Goal: Communication & Community: Share content

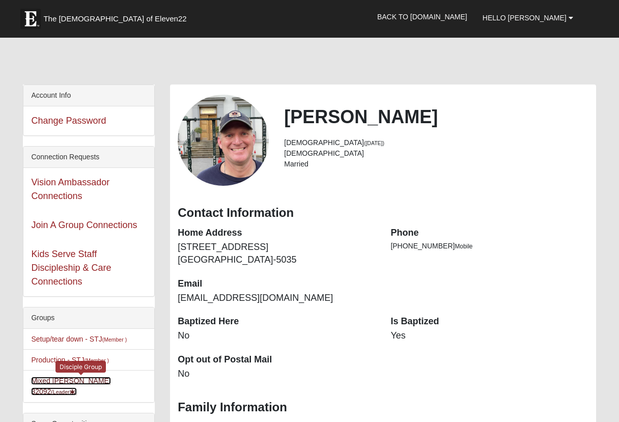
click at [49, 384] on link "Mixed [PERSON_NAME] 32092 (Leader )" at bounding box center [70, 386] width 79 height 19
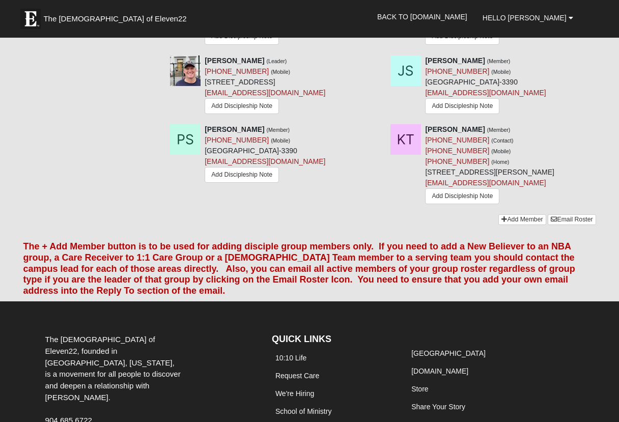
scroll to position [1132, 0]
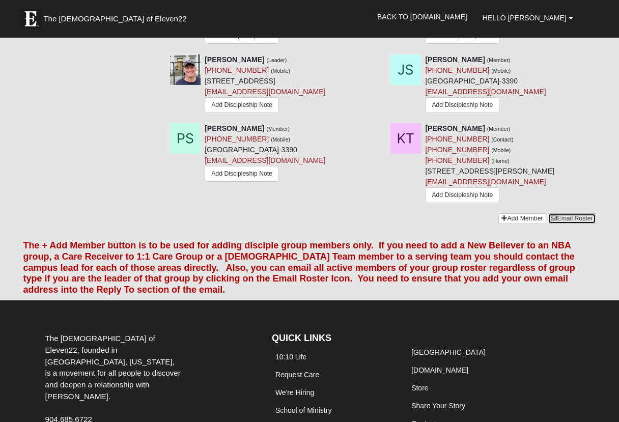
click at [575, 224] on link "Email Roster" at bounding box center [572, 218] width 48 height 11
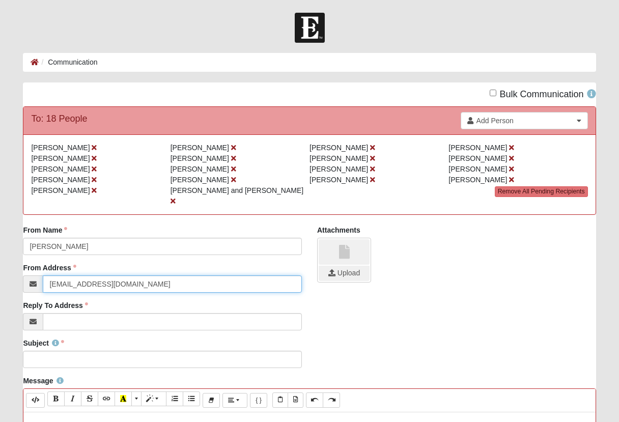
drag, startPoint x: 106, startPoint y: 276, endPoint x: -15, endPoint y: 273, distance: 121.7
click at [0, 273] on html "Hello [PERSON_NAME] My Account Log Out Communication Communication Error" at bounding box center [309, 418] width 619 height 837
type input "marktstevens"
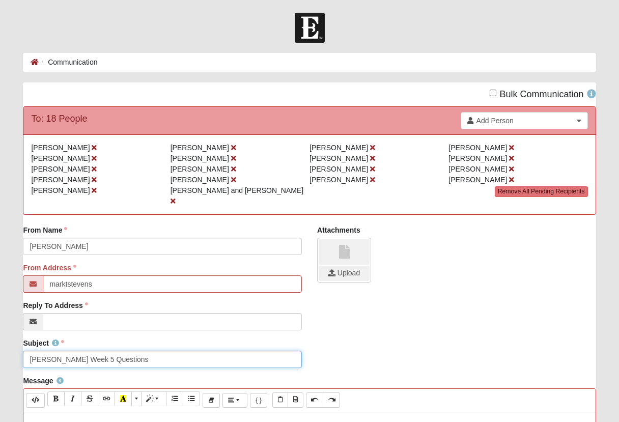
type input "Elijah Week 5 Questions"
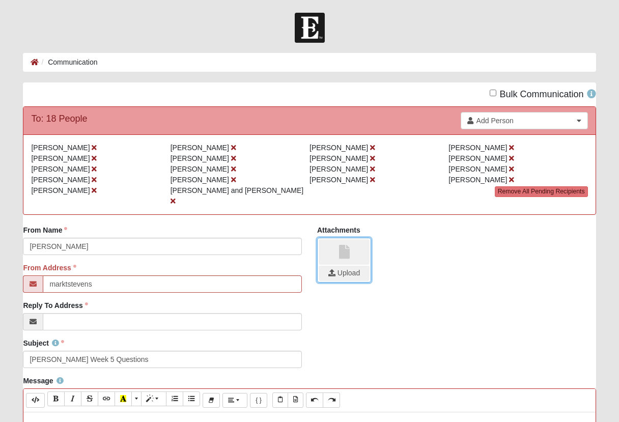
click at [351, 267] on input "file" at bounding box center [344, 273] width 51 height 15
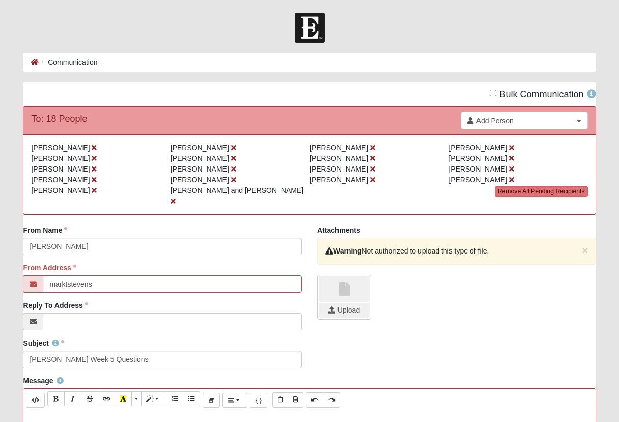
click at [579, 244] on div "× Warning Not authorized to upload this type of file." at bounding box center [456, 251] width 279 height 27
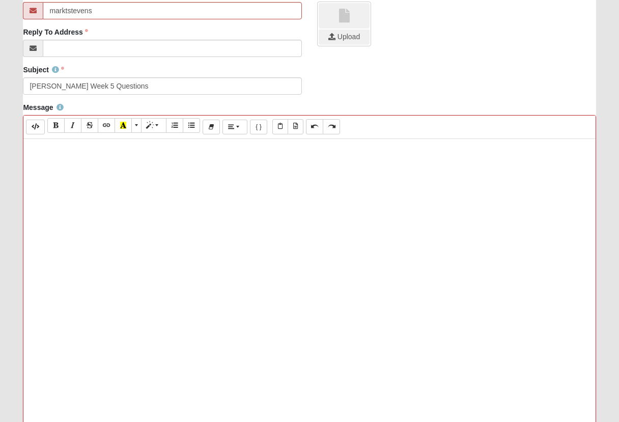
scroll to position [274, 0]
click at [132, 181] on div at bounding box center [309, 290] width 572 height 305
paste div
click at [110, 197] on div at bounding box center [309, 290] width 572 height 305
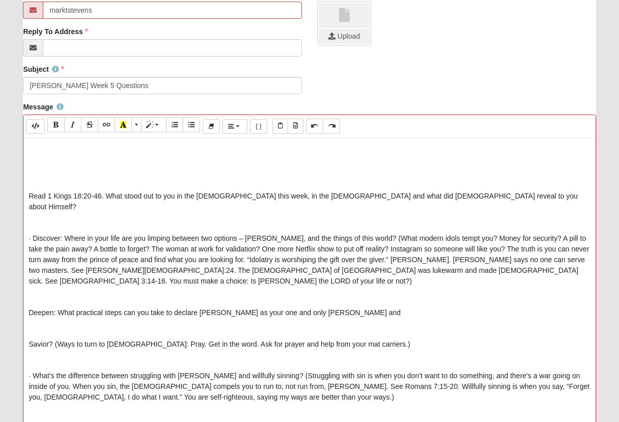
click at [85, 144] on p at bounding box center [309, 149] width 561 height 11
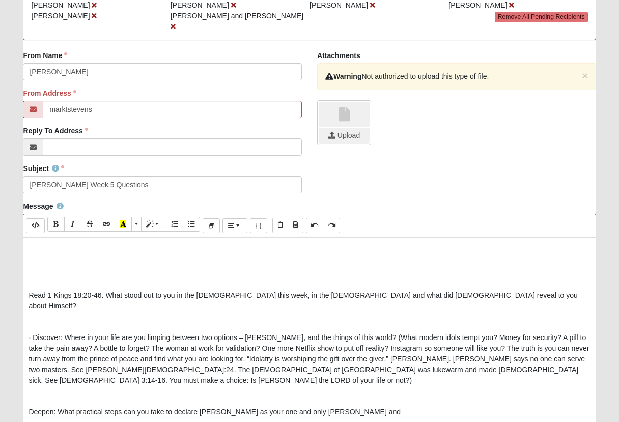
scroll to position [176, 0]
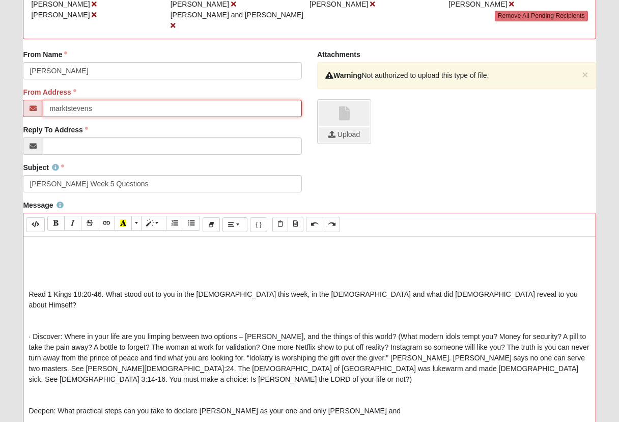
click at [108, 100] on input "marktstevens" at bounding box center [172, 108] width 259 height 17
type input "[EMAIL_ADDRESS][DOMAIN_NAME]"
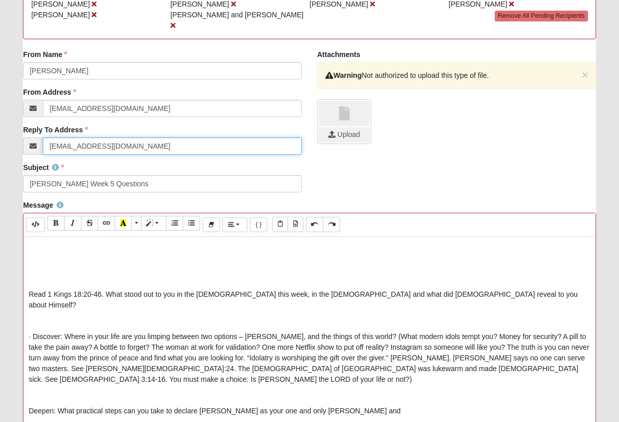
type input "[EMAIL_ADDRESS][DOMAIN_NAME]"
click at [584, 69] on button "×" at bounding box center [585, 74] width 6 height 11
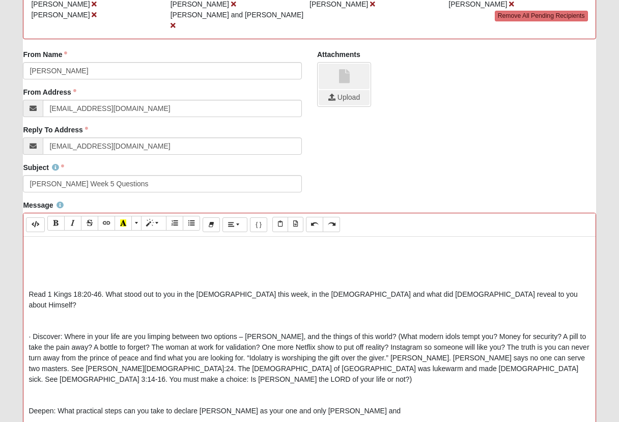
click at [60, 242] on p at bounding box center [309, 247] width 561 height 11
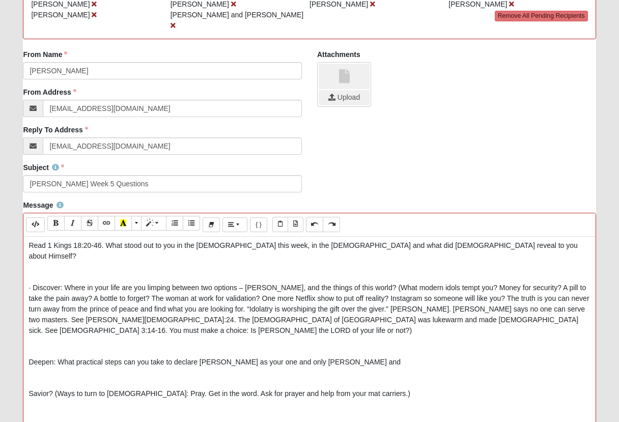
scroll to position [62, 0]
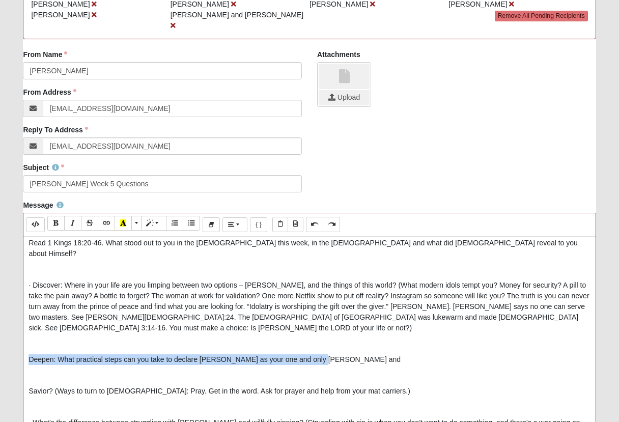
drag, startPoint x: 286, startPoint y: 326, endPoint x: 24, endPoint y: 325, distance: 262.1
click at [24, 325] on div "Hi everyone and welcome to all our new folks. We look forward to seeing all of …" at bounding box center [309, 389] width 572 height 305
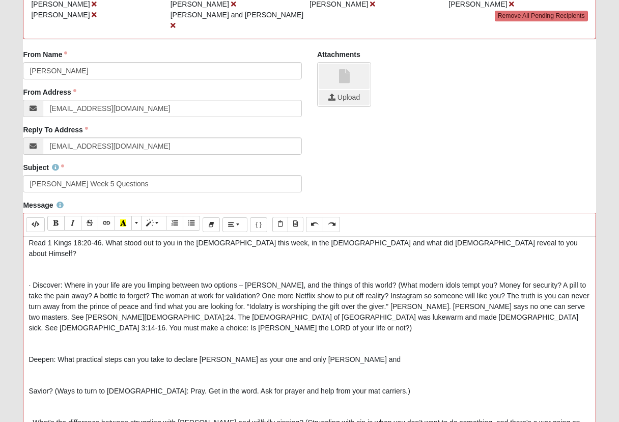
drag, startPoint x: 27, startPoint y: 365, endPoint x: 41, endPoint y: 366, distance: 14.3
click at [27, 365] on div "Hi everyone and welcome to all our new folks. We look forward to seeing all of …" at bounding box center [309, 389] width 572 height 305
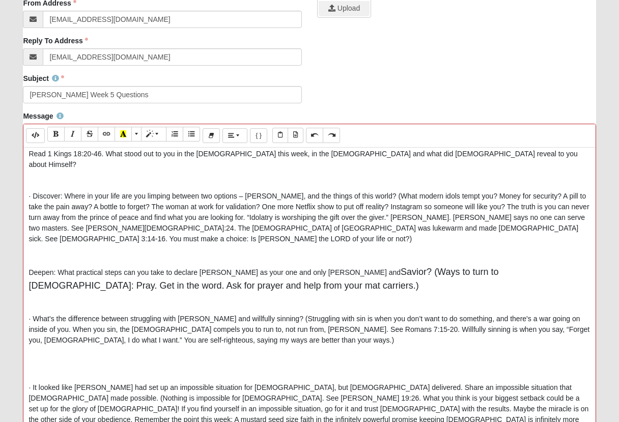
scroll to position [0, 0]
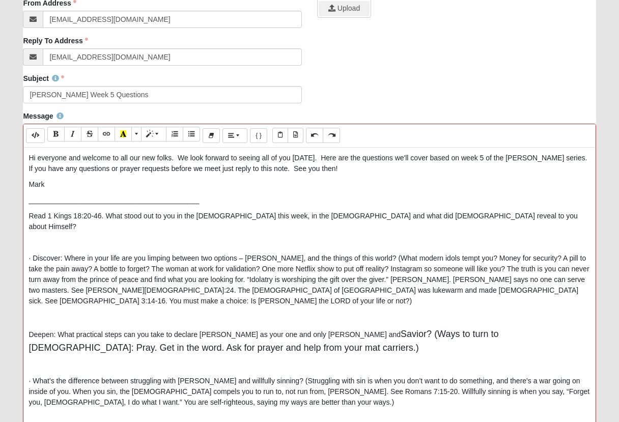
click at [262, 217] on div "Hi everyone and welcome to all our new folks. We look forward to seeing all of …" at bounding box center [309, 300] width 572 height 305
click at [261, 231] on div "Hi everyone and welcome to all our new folks. We look forward to seeing all of …" at bounding box center [309, 300] width 572 height 305
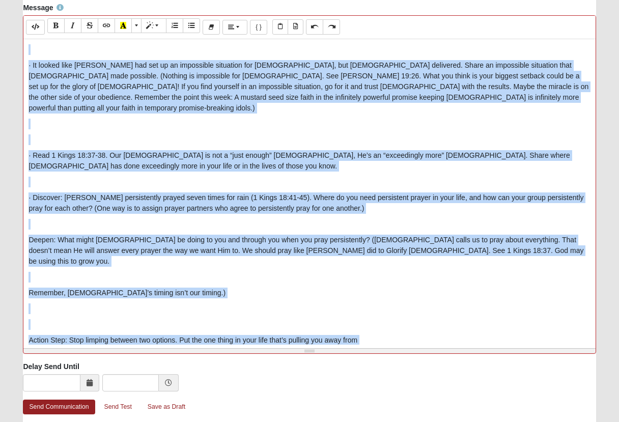
scroll to position [408, 0]
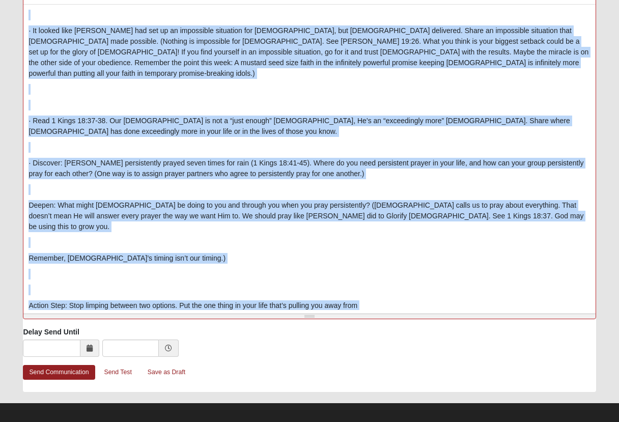
drag, startPoint x: 40, startPoint y: 219, endPoint x: 309, endPoint y: 303, distance: 281.6
click at [308, 303] on div "Background Color Transparent Select #ffff00 Text Color Reset to default Select …" at bounding box center [309, 150] width 573 height 338
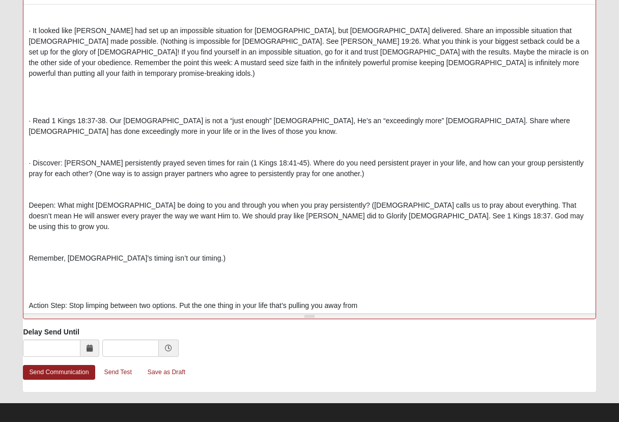
scroll to position [0, 0]
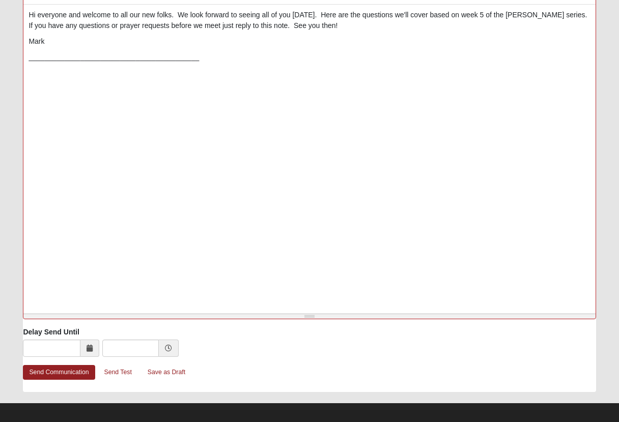
click at [97, 100] on div "Hi everyone and welcome to all our new folks. We look forward to seeing all of …" at bounding box center [309, 157] width 572 height 305
click at [96, 84] on p at bounding box center [309, 88] width 561 height 11
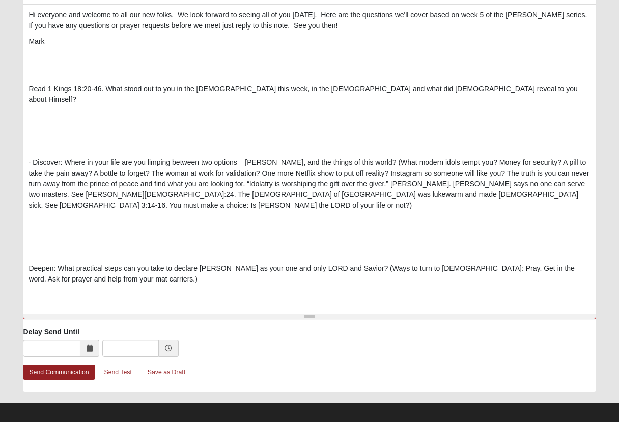
click at [78, 126] on p at bounding box center [309, 131] width 561 height 11
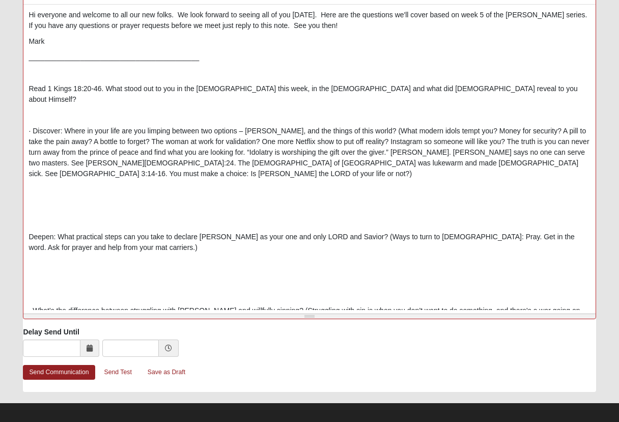
click at [46, 216] on p at bounding box center [309, 221] width 561 height 11
drag, startPoint x: 25, startPoint y: 113, endPoint x: 24, endPoint y: 118, distance: 5.2
click at [24, 113] on div "Hi everyone and welcome to all our new folks. We look forward to seeing all of …" at bounding box center [309, 157] width 572 height 305
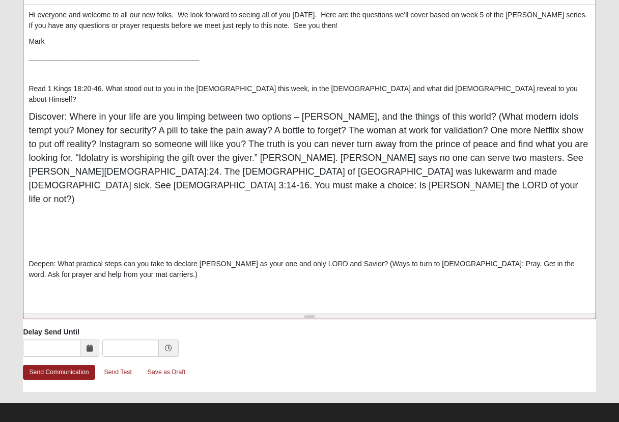
click at [44, 243] on p at bounding box center [309, 248] width 561 height 11
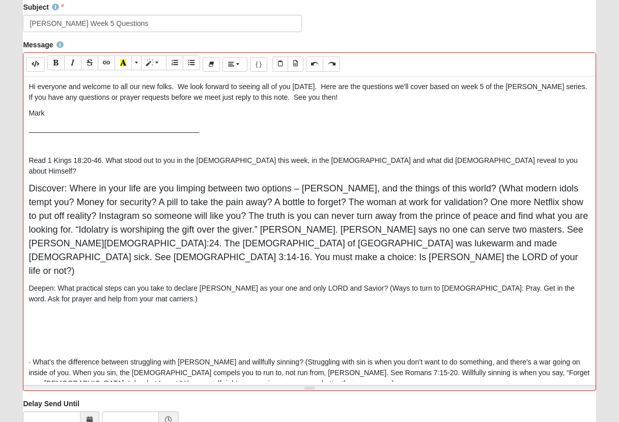
scroll to position [272, 0]
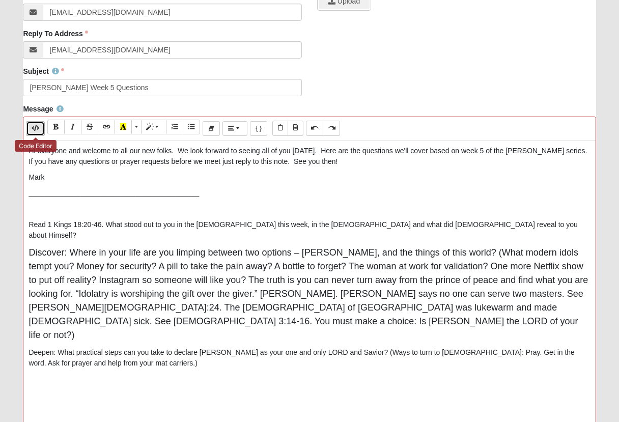
click at [41, 121] on button "Code Editor" at bounding box center [35, 128] width 19 height 15
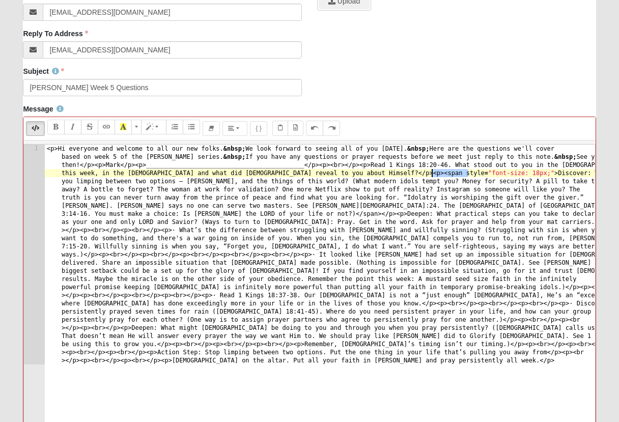
drag, startPoint x: 465, startPoint y: 166, endPoint x: 429, endPoint y: 166, distance: 35.6
drag, startPoint x: 363, startPoint y: 166, endPoint x: 472, endPoint y: 164, distance: 108.4
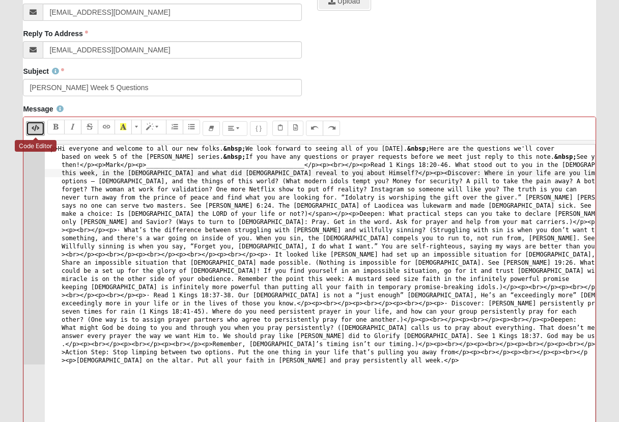
click at [36, 125] on icon "Code Editor" at bounding box center [36, 128] width 8 height 6
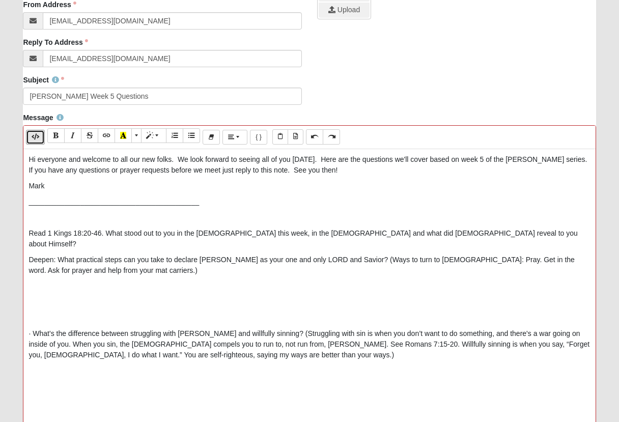
scroll to position [263, 0]
click at [287, 181] on p "Mark" at bounding box center [309, 186] width 561 height 11
click at [282, 134] on icon "Paste Text" at bounding box center [280, 137] width 5 height 6
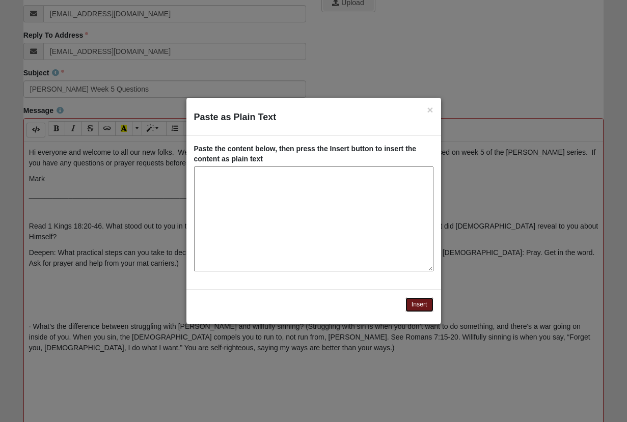
drag, startPoint x: 398, startPoint y: 296, endPoint x: 164, endPoint y: 241, distance: 239.5
click at [364, 290] on div "Insert" at bounding box center [313, 307] width 255 height 36
click at [429, 111] on div "× Paste as Plain Text" at bounding box center [313, 117] width 255 height 38
click at [427, 108] on button "×" at bounding box center [430, 109] width 6 height 11
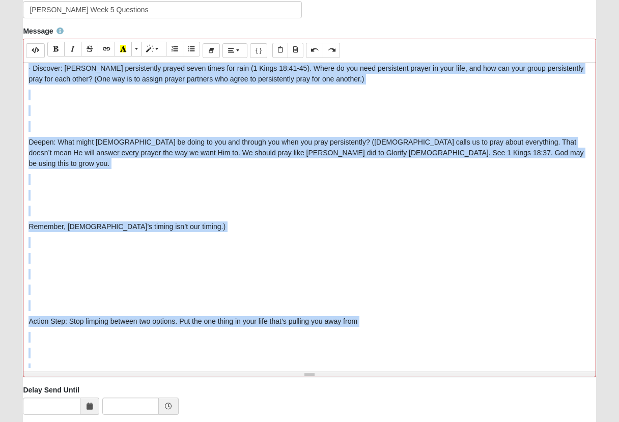
scroll to position [408, 0]
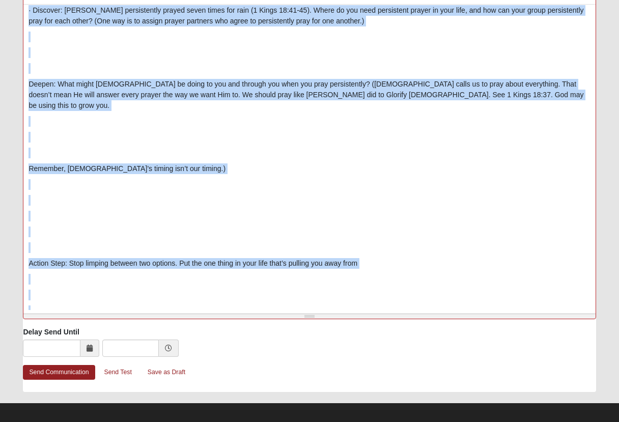
drag, startPoint x: 41, startPoint y: 248, endPoint x: 91, endPoint y: 462, distance: 219.4
click at [91, 421] on html "Hello Mark My Account Log Out Communication Communication Error" at bounding box center [309, 10] width 619 height 837
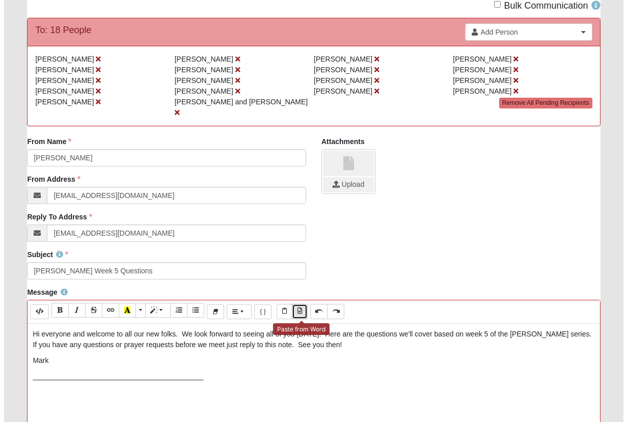
scroll to position [86, 0]
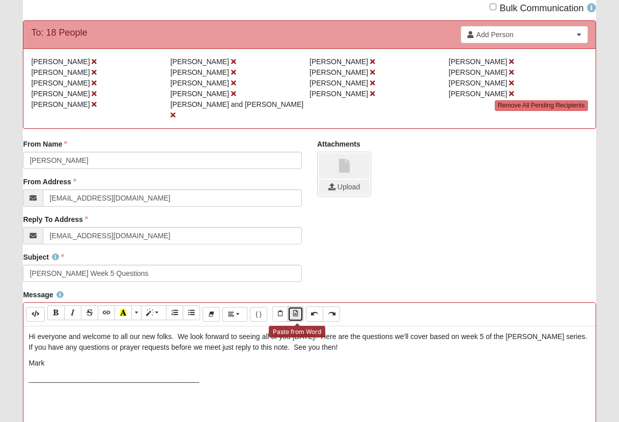
click at [297, 310] on icon "Paste from Word" at bounding box center [295, 313] width 5 height 6
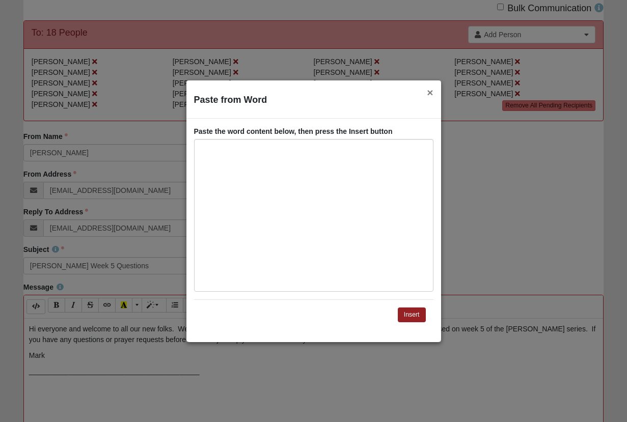
click at [427, 93] on button "×" at bounding box center [430, 92] width 6 height 11
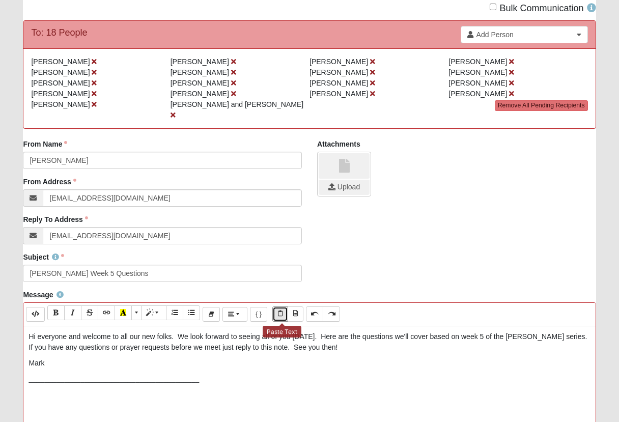
click at [282, 310] on icon "Paste Text" at bounding box center [280, 313] width 5 height 6
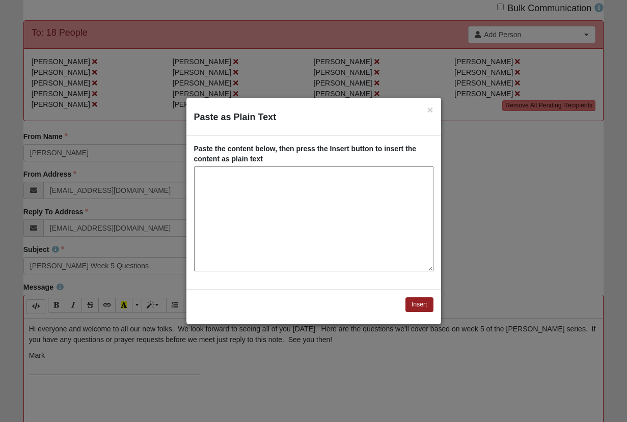
click at [250, 222] on textarea "Paste as Plain Text" at bounding box center [313, 218] width 239 height 105
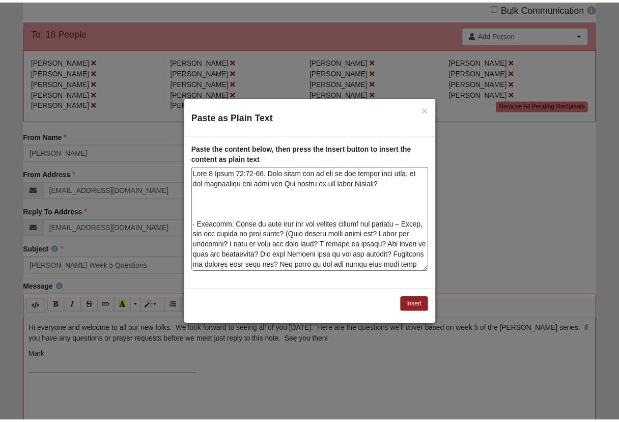
scroll to position [741, 0]
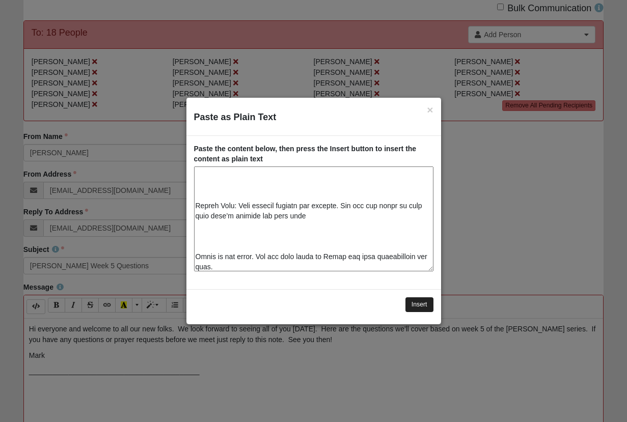
type textarea "Read 1 Kings 18:20-46. What stood out to you in the sermon this week, in the sc…"
click at [410, 301] on button "Insert" at bounding box center [419, 304] width 28 height 15
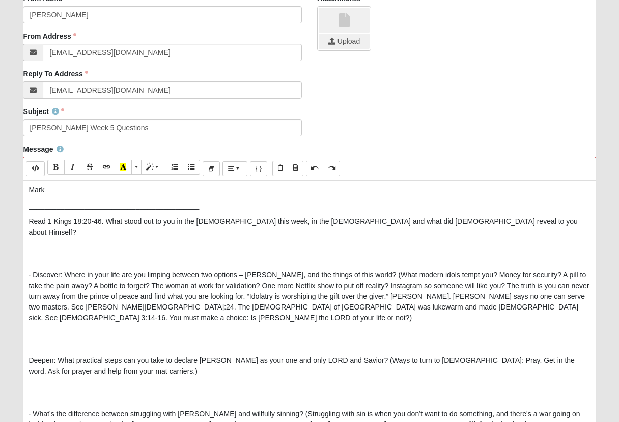
scroll to position [38, 0]
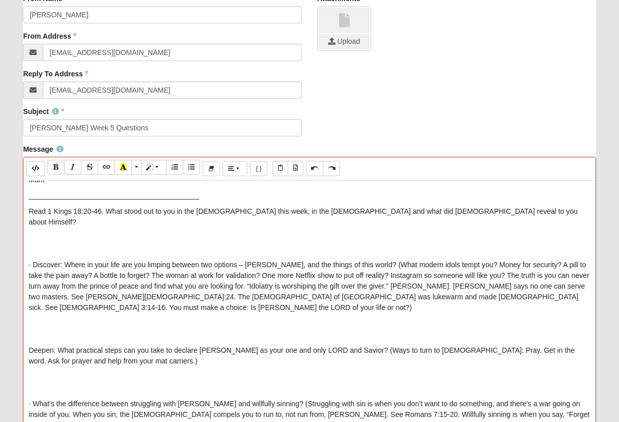
drag, startPoint x: 34, startPoint y: 244, endPoint x: 66, endPoint y: 258, distance: 34.2
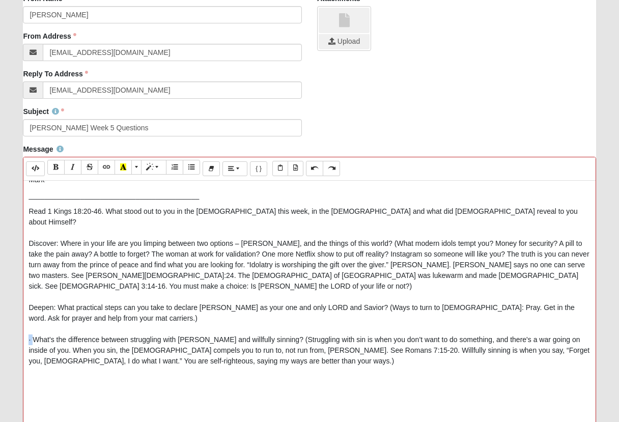
click at [18, 309] on div "Message Background Color Transparent Select #ffff00 Text Color Reset to default…" at bounding box center [309, 323] width 588 height 359
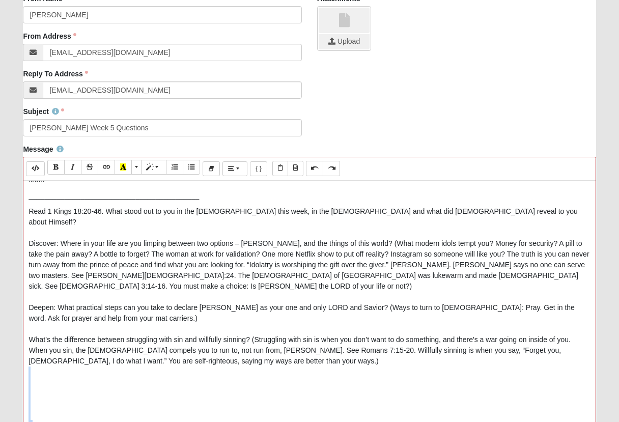
drag, startPoint x: 26, startPoint y: 383, endPoint x: 23, endPoint y: 350, distance: 33.2
click at [23, 350] on div "Hi everyone and welcome to all our new folks. We look forward to seeing all of …" at bounding box center [309, 333] width 572 height 305
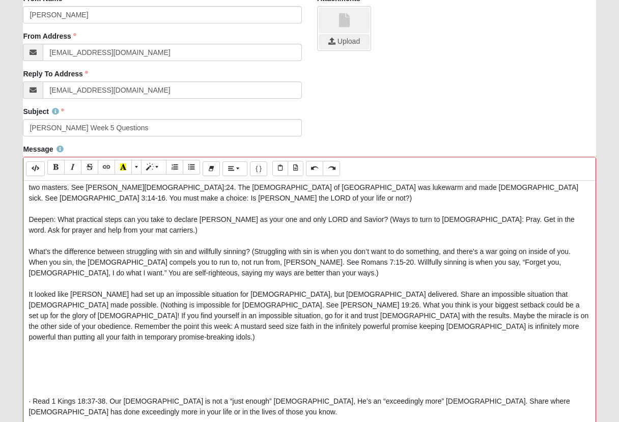
scroll to position [128, 0]
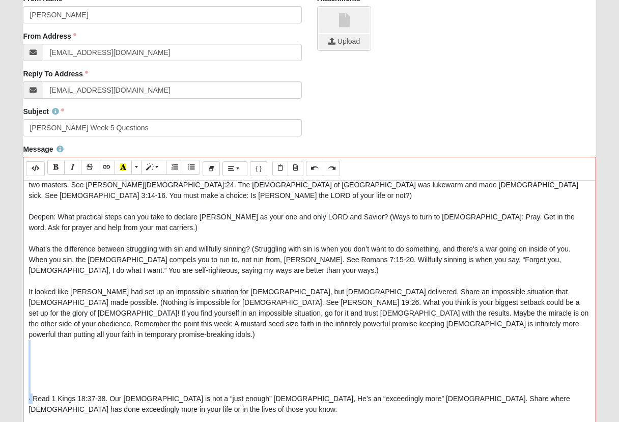
drag, startPoint x: 32, startPoint y: 347, endPoint x: 26, endPoint y: 312, distance: 35.1
click at [26, 312] on div "Hi everyone and welcome to all our new folks. We look forward to seeing all of …" at bounding box center [309, 333] width 572 height 305
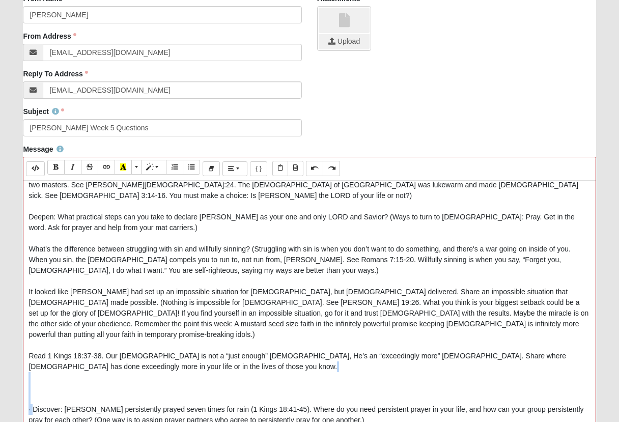
drag, startPoint x: 32, startPoint y: 371, endPoint x: 16, endPoint y: 344, distance: 31.5
click at [16, 343] on div "Message Background Color Transparent Select #ffff00 Text Color Reset to default…" at bounding box center [309, 323] width 588 height 359
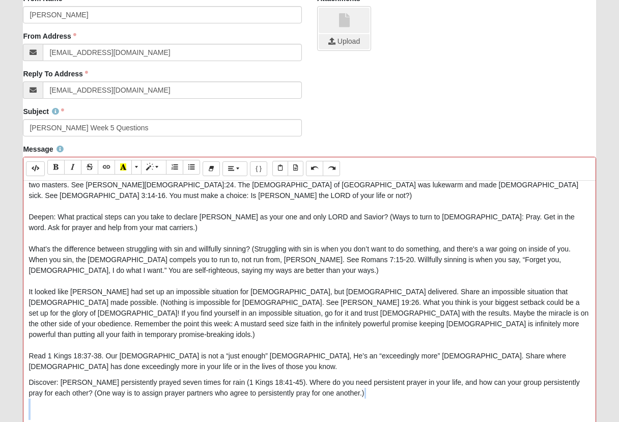
drag, startPoint x: 30, startPoint y: 380, endPoint x: 24, endPoint y: 368, distance: 13.2
click at [24, 366] on div "Hi everyone and welcome to all our new folks. We look forward to seeing all of …" at bounding box center [309, 333] width 572 height 305
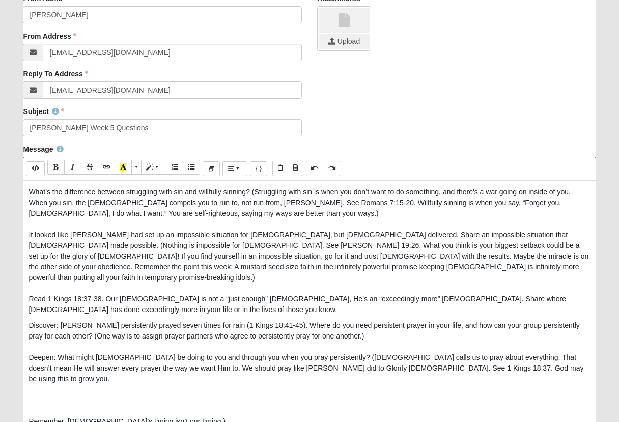
scroll to position [194, 0]
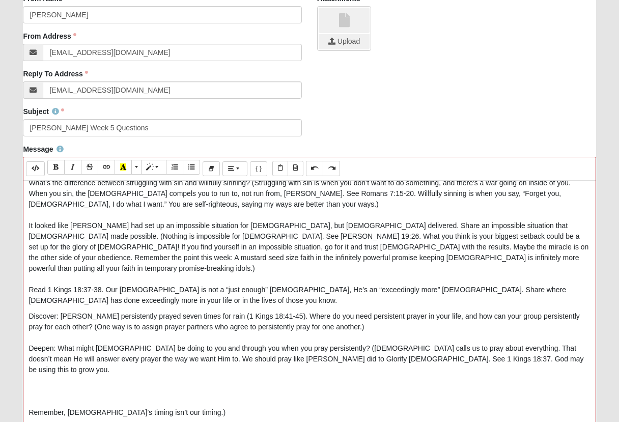
click at [65, 353] on p "Discover: Elijah persistently prayed seven times for rain (1 Kings 18:41-45). W…" at bounding box center [309, 418] width 561 height 214
click at [26, 360] on div "Hi everyone and welcome to all our new folks. We look forward to seeing all of …" at bounding box center [309, 333] width 572 height 305
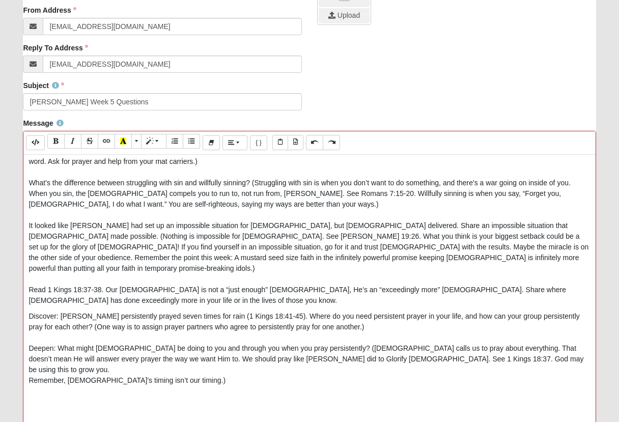
scroll to position [268, 0]
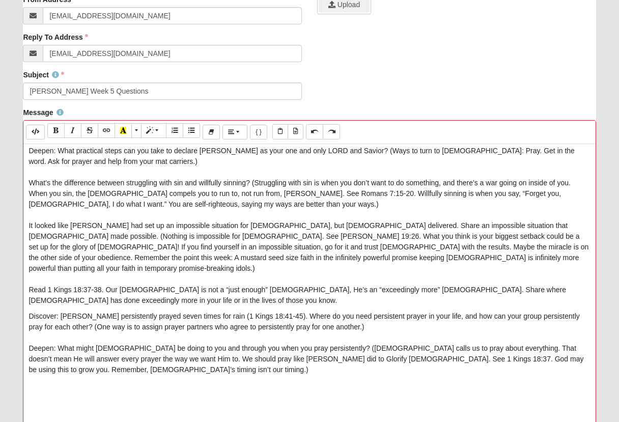
click at [38, 372] on p "Discover: Elijah persistently prayed seven times for rain (1 Kings 18:41-45). W…" at bounding box center [309, 396] width 561 height 171
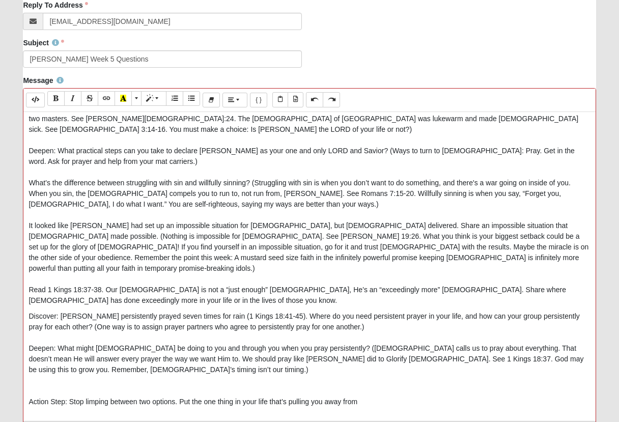
scroll to position [311, 0]
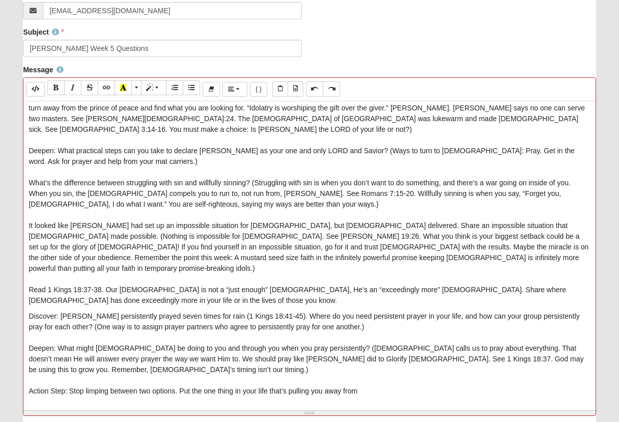
click at [29, 385] on p "Discover: Elijah persistently prayed seven times for rain (1 Kings 18:41-45). W…" at bounding box center [309, 375] width 561 height 128
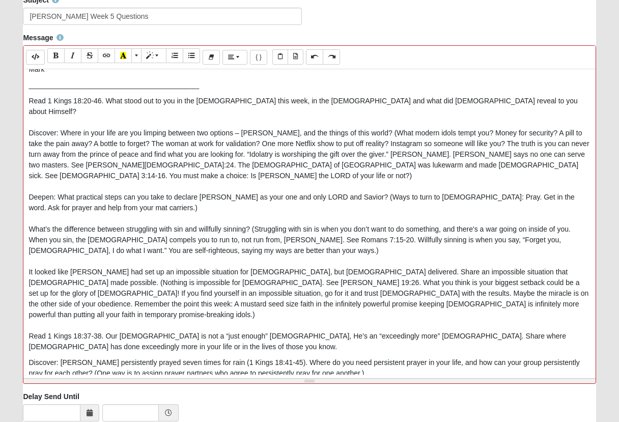
scroll to position [0, 0]
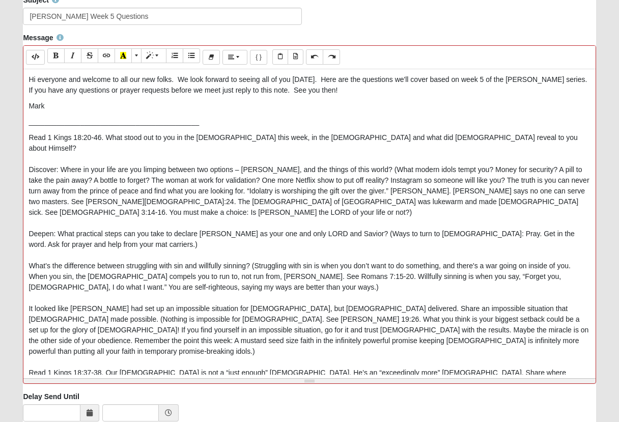
click at [41, 151] on p "Read 1 Kings 18:20-46. What stood out to you in the sermon this week, in the sc…" at bounding box center [309, 260] width 561 height 257
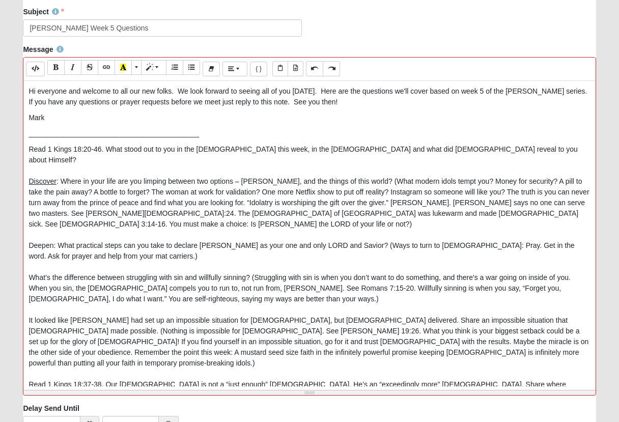
click at [35, 216] on p "Read 1 Kings 18:20-46. What stood out to you in the sermon this week, in the sc…" at bounding box center [309, 272] width 561 height 257
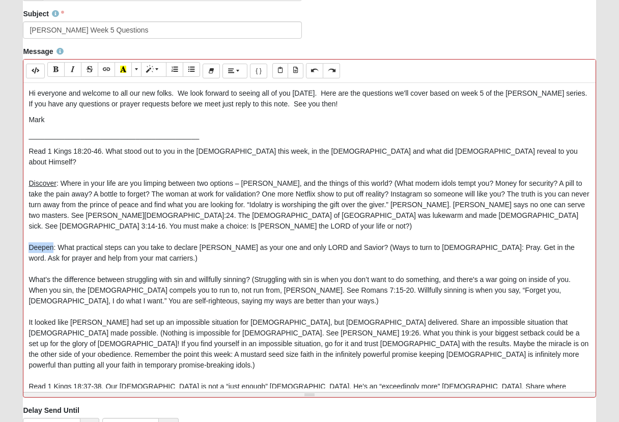
click at [35, 216] on p "Read 1 Kings 18:20-46. What stood out to you in the sermon this week, in the sc…" at bounding box center [309, 274] width 561 height 257
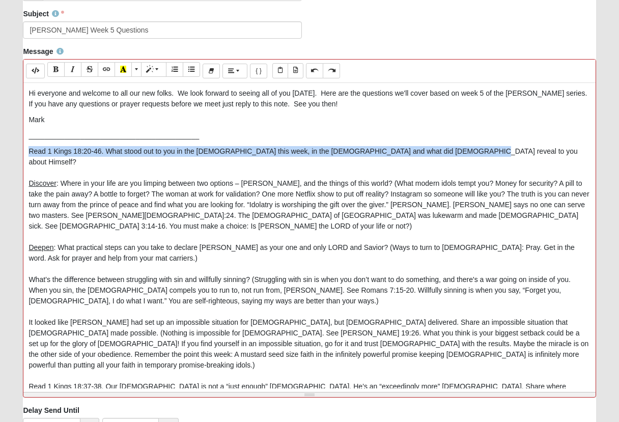
drag, startPoint x: 455, startPoint y: 146, endPoint x: 6, endPoint y: 148, distance: 448.9
click at [6, 148] on form "Hello Mark My Account Log Out Communication Communication Error" at bounding box center [309, 95] width 619 height 824
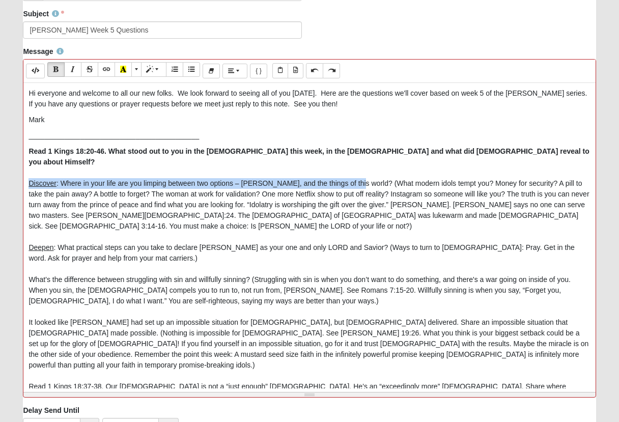
drag, startPoint x: 30, startPoint y: 165, endPoint x: 353, endPoint y: 165, distance: 323.2
click at [353, 165] on p "Read 1 Kings 18:20-46. What stood out to you in the sermon this week, in the sc…" at bounding box center [309, 274] width 561 height 257
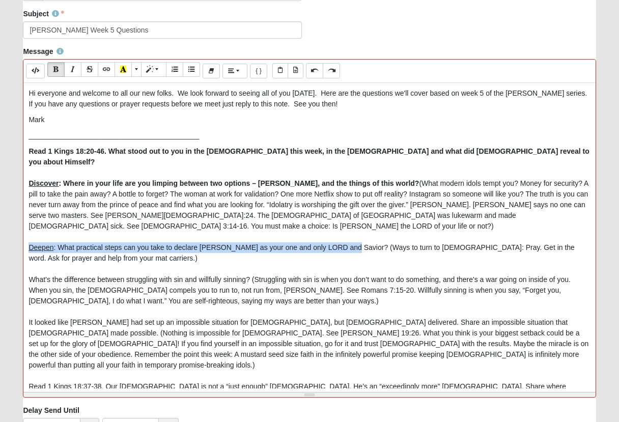
drag, startPoint x: 86, startPoint y: 230, endPoint x: 347, endPoint y: 228, distance: 260.6
click at [347, 229] on div "Hi everyone and welcome to all our new folks. We look forward to seeing all of …" at bounding box center [309, 235] width 572 height 305
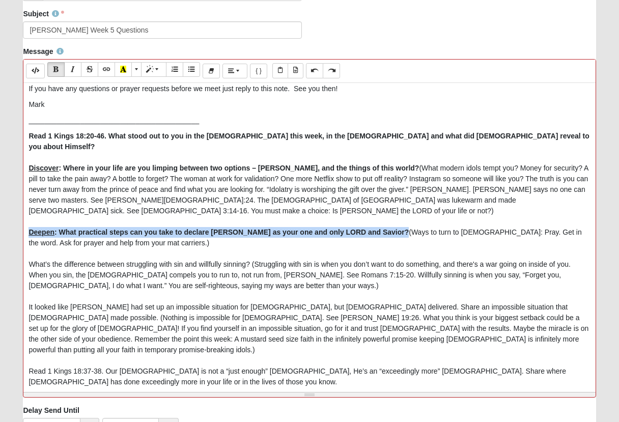
scroll to position [22, 0]
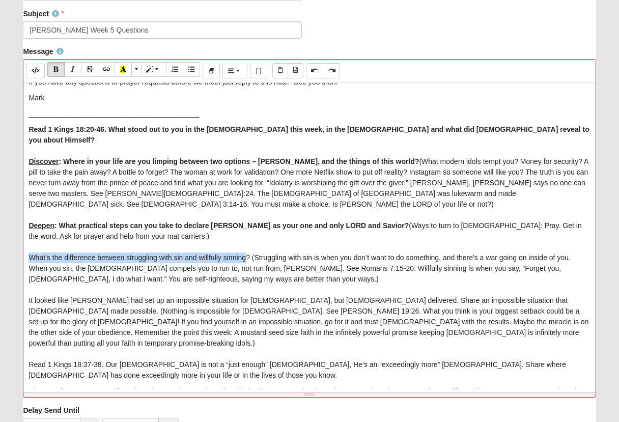
drag, startPoint x: 177, startPoint y: 238, endPoint x: 248, endPoint y: 237, distance: 71.3
click at [248, 237] on p "Read 1 Kings 18:20-46. What stood out to you in the sermon this week, in the sc…" at bounding box center [309, 252] width 561 height 257
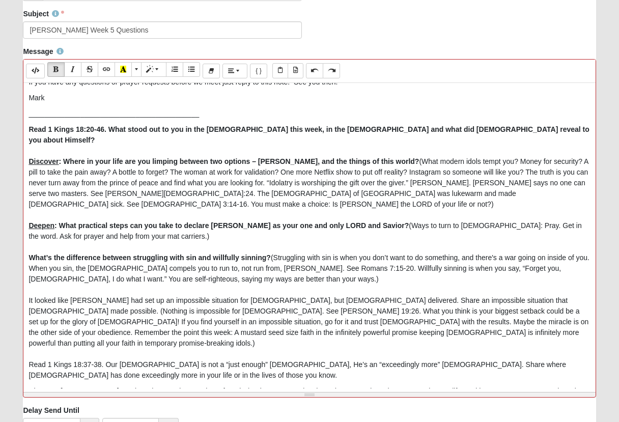
drag, startPoint x: 187, startPoint y: 286, endPoint x: 166, endPoint y: 286, distance: 20.4
click at [186, 286] on p "Read 1 Kings 18:20-46. What stood out to you in the sermon this week, in the sc…" at bounding box center [309, 252] width 561 height 257
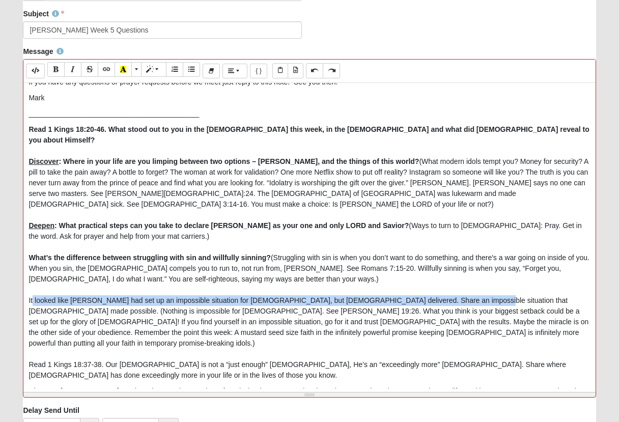
drag, startPoint x: 38, startPoint y: 283, endPoint x: 460, endPoint y: 280, distance: 421.5
click at [460, 280] on p "Read 1 Kings 18:20-46. What stood out to you in the sermon this week, in the sc…" at bounding box center [309, 252] width 561 height 257
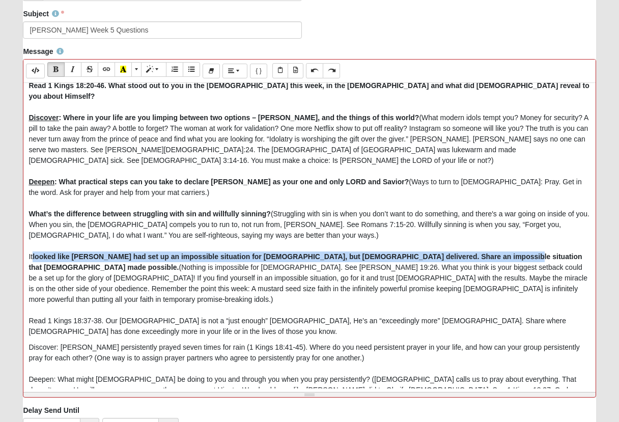
scroll to position [70, 0]
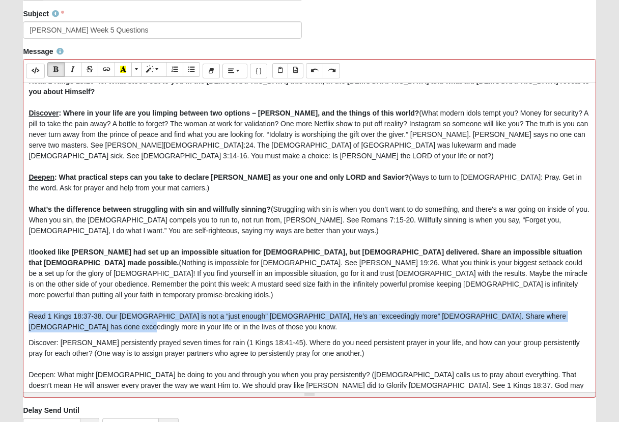
drag, startPoint x: 29, startPoint y: 286, endPoint x: 89, endPoint y: 301, distance: 61.6
click at [90, 302] on div "Hi everyone and welcome to all our new folks. We look forward to seeing all of …" at bounding box center [309, 235] width 572 height 305
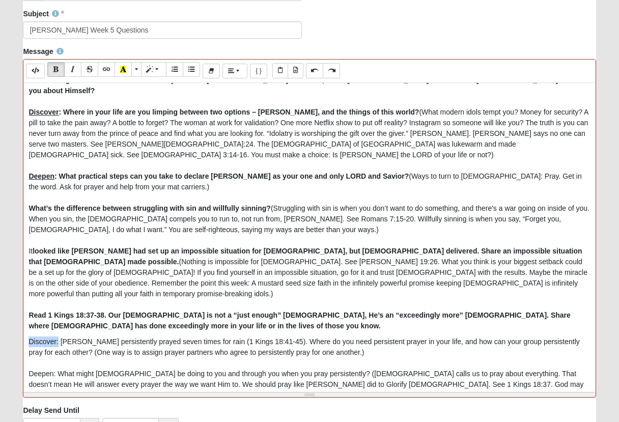
drag, startPoint x: 28, startPoint y: 315, endPoint x: 57, endPoint y: 309, distance: 29.5
click at [57, 309] on div "Hi everyone and welcome to all our new folks. We look forward to seeing all of …" at bounding box center [309, 235] width 572 height 305
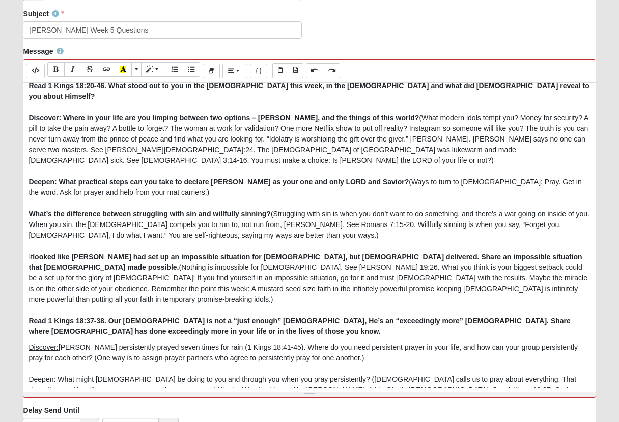
click at [46, 352] on p "Discover: Elijah persistently prayed seven times for rain (1 Kings 18:41-45). W…" at bounding box center [309, 390] width 561 height 96
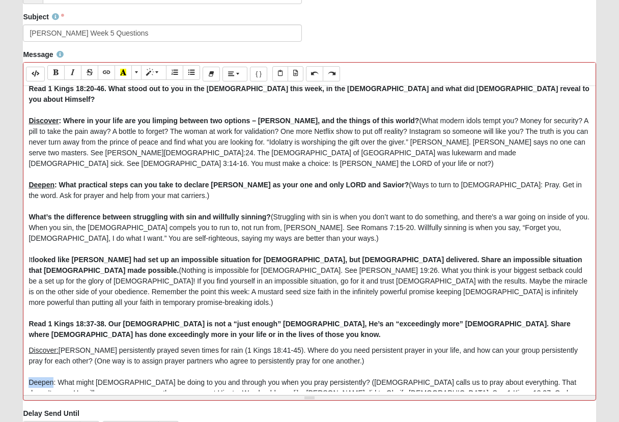
click at [46, 352] on p "Discover: Elijah persistently prayed seven times for rain (1 Kings 18:41-45). W…" at bounding box center [309, 393] width 561 height 96
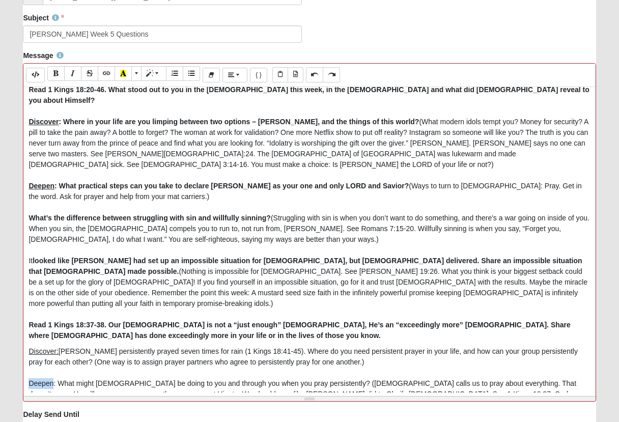
scroll to position [321, 0]
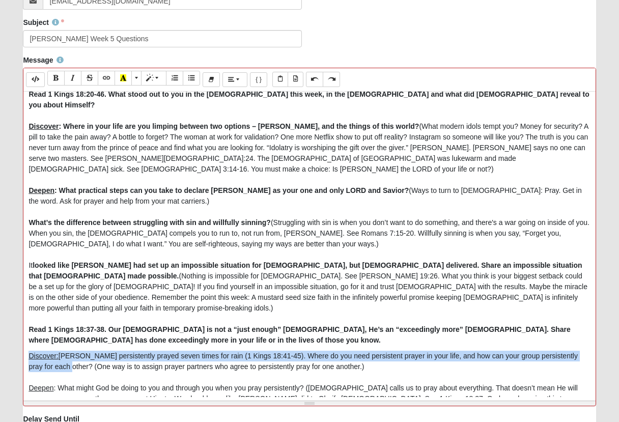
drag, startPoint x: 35, startPoint y: 328, endPoint x: 47, endPoint y: 340, distance: 16.9
click at [47, 351] on p "Discover: Elijah persistently prayed seven times for rain (1 Kings 18:41-45). W…" at bounding box center [309, 399] width 561 height 96
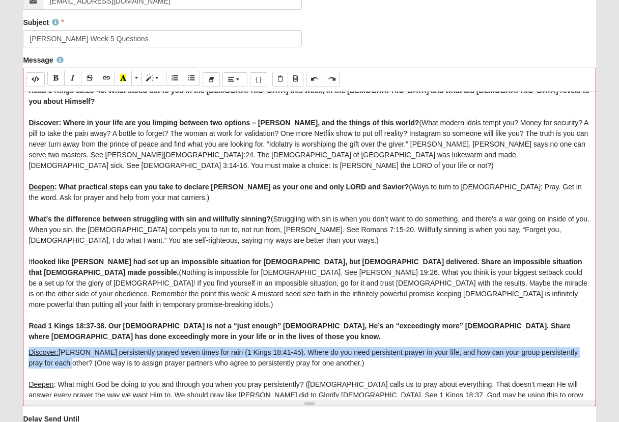
scroll to position [70, 0]
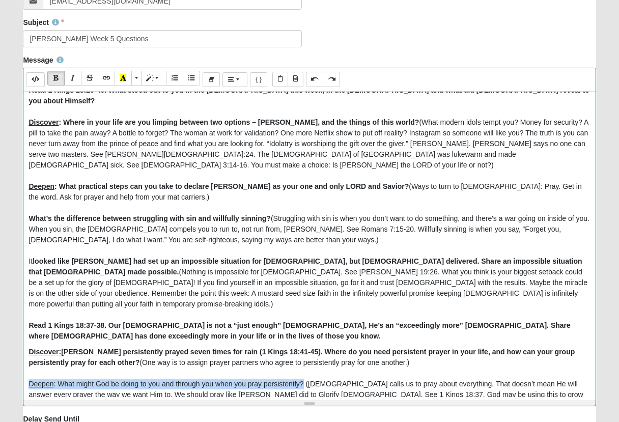
drag, startPoint x: 29, startPoint y: 357, endPoint x: 302, endPoint y: 356, distance: 273.8
click at [302, 356] on p "Discover: Elijah persistently prayed seven times for rain (1 Kings 18:41-45). W…" at bounding box center [309, 395] width 561 height 96
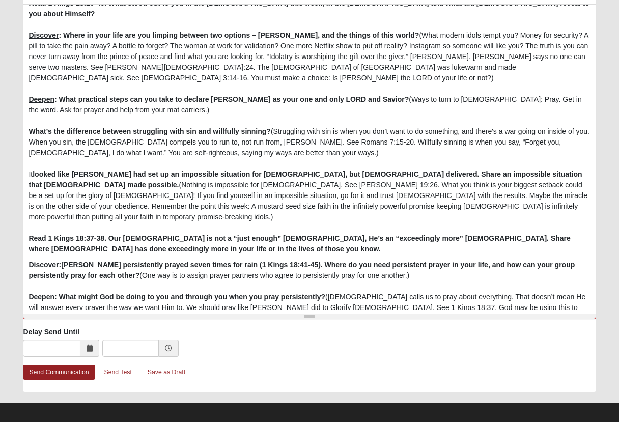
scroll to position [94, 0]
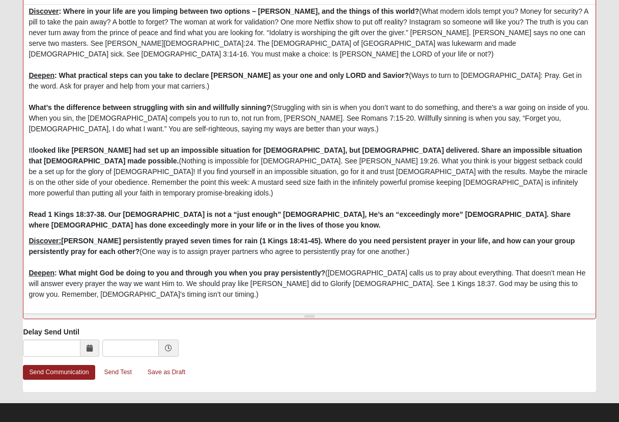
drag, startPoint x: 66, startPoint y: 299, endPoint x: 29, endPoint y: 277, distance: 43.8
click at [29, 277] on p "Discover: Elijah persistently prayed seven times for rain (1 Kings 18:41-45). W…" at bounding box center [309, 284] width 561 height 96
drag, startPoint x: 379, startPoint y: 280, endPoint x: 444, endPoint y: 306, distance: 69.5
click at [379, 280] on p "Discover: Elijah persistently prayed seven times for rain (1 Kings 18:41-45). W…" at bounding box center [309, 284] width 561 height 96
click at [67, 365] on link "Send Communication" at bounding box center [59, 372] width 72 height 15
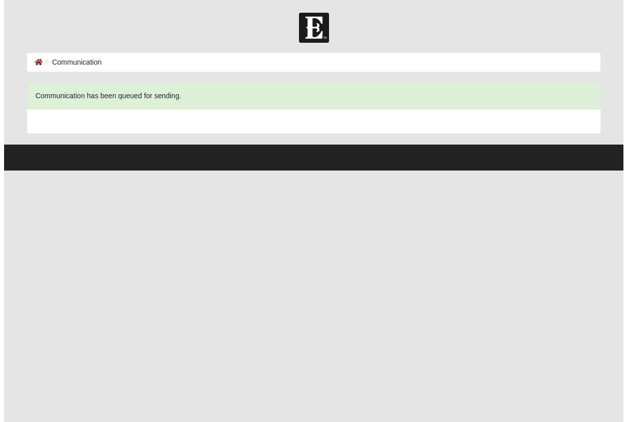
scroll to position [0, 0]
